Goal: Information Seeking & Learning: Learn about a topic

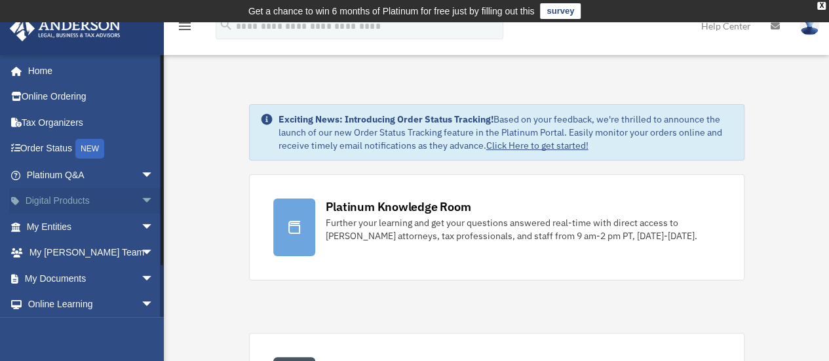
click at [144, 201] on span "arrow_drop_down" at bounding box center [154, 201] width 26 height 27
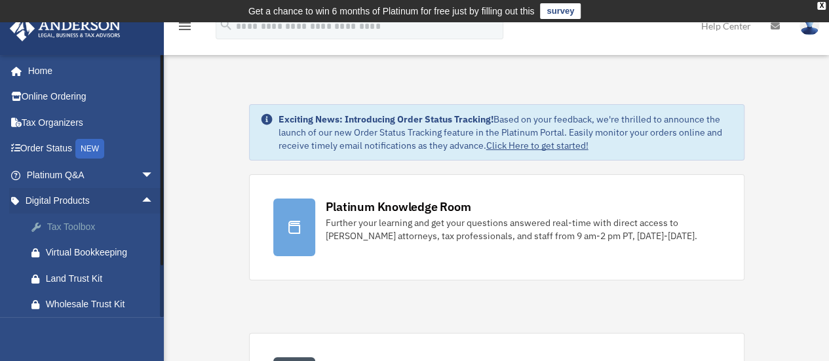
click at [75, 233] on div "Tax Toolbox" at bounding box center [101, 227] width 111 height 16
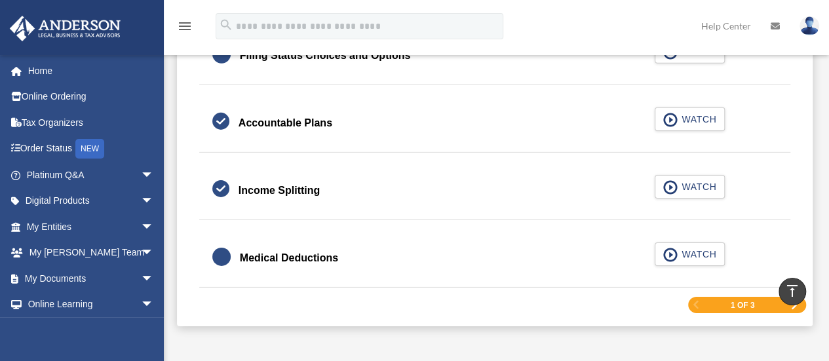
scroll to position [2059, 0]
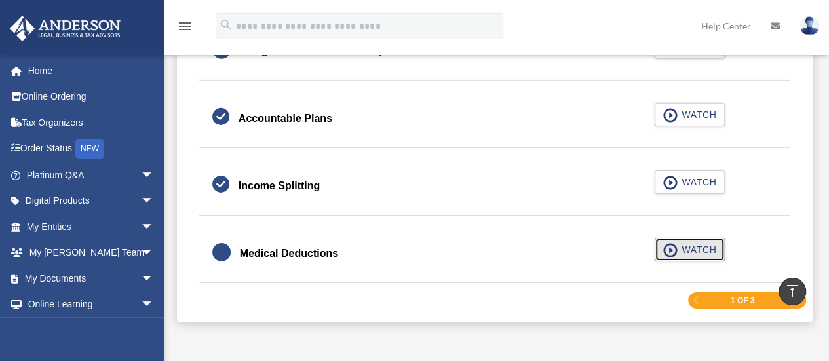
click at [676, 243] on span "button" at bounding box center [670, 250] width 15 height 14
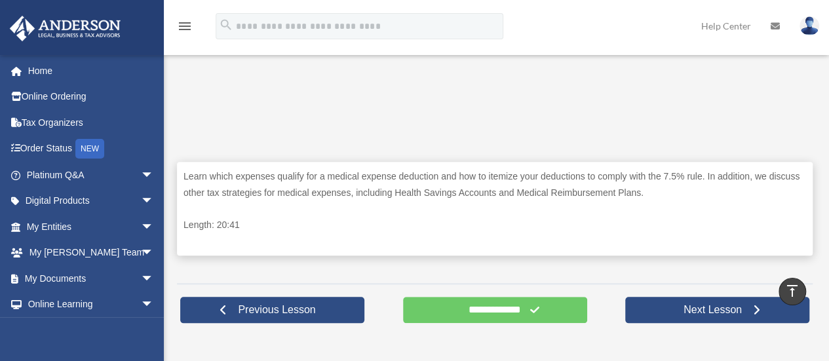
scroll to position [586, 0]
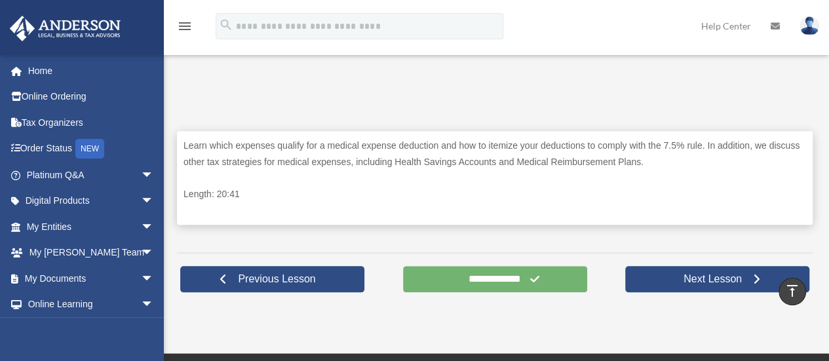
click at [505, 275] on input "**********" at bounding box center [495, 279] width 184 height 26
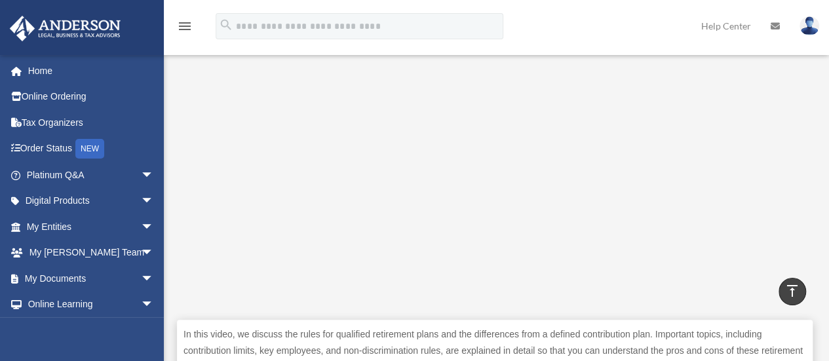
scroll to position [386, 0]
